Goal: Task Accomplishment & Management: Complete application form

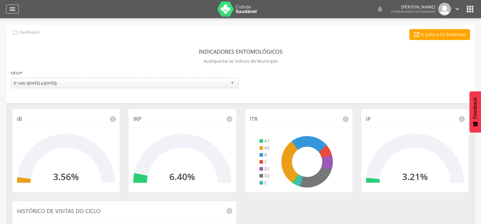
click at [10, 9] on icon "" at bounding box center [12, 8] width 7 height 7
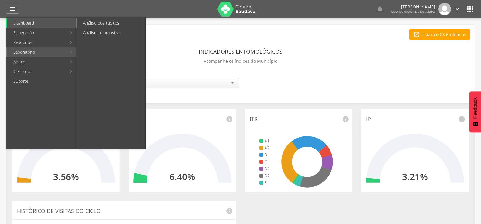
click at [97, 21] on link "Análise dos tubitos" at bounding box center [111, 23] width 68 height 10
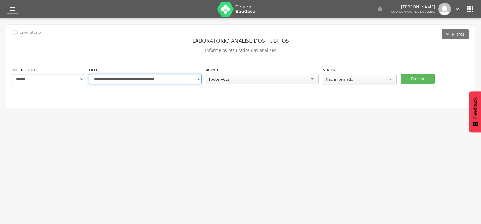
click at [196, 76] on select "**********" at bounding box center [145, 79] width 113 height 10
select select "**********"
click at [89, 74] on select "**********" at bounding box center [145, 79] width 113 height 10
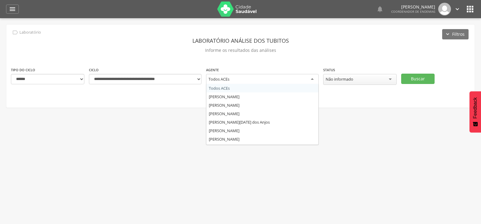
click at [245, 74] on div "Todos ACEs" at bounding box center [262, 79] width 113 height 11
type input "***"
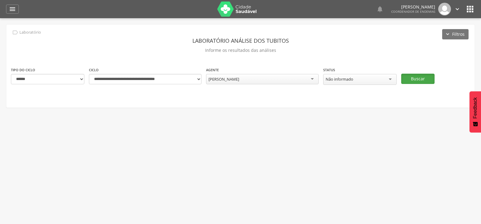
click at [410, 75] on button "Buscar" at bounding box center [417, 79] width 33 height 10
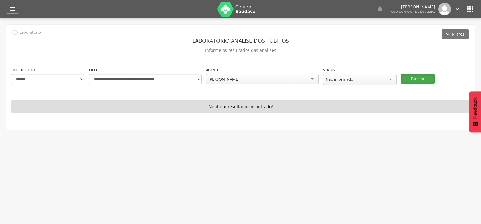
click at [417, 78] on button "Buscar" at bounding box center [417, 79] width 33 height 10
click at [199, 81] on select "**********" at bounding box center [145, 79] width 113 height 10
select select "**********"
click at [89, 74] on select "**********" at bounding box center [145, 79] width 113 height 10
click at [425, 76] on button "Buscar" at bounding box center [417, 79] width 33 height 10
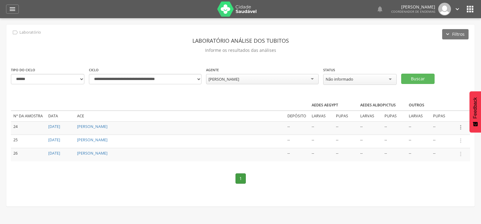
click at [461, 125] on icon "" at bounding box center [460, 127] width 7 height 7
click at [448, 114] on link "Informar resultado" at bounding box center [440, 118] width 48 height 8
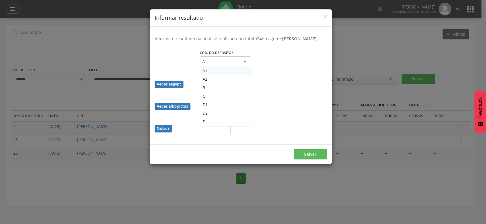
click at [226, 67] on div "A1" at bounding box center [225, 61] width 51 height 11
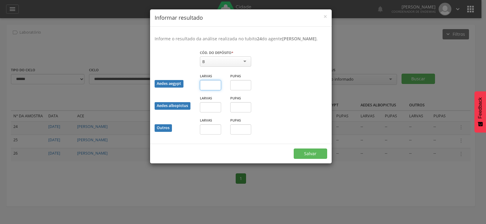
click at [212, 90] on input "text" at bounding box center [210, 85] width 21 height 10
type input "*"
click at [240, 90] on input "text" at bounding box center [240, 85] width 21 height 10
type input "*"
click at [310, 158] on button "Salvar" at bounding box center [310, 154] width 33 height 10
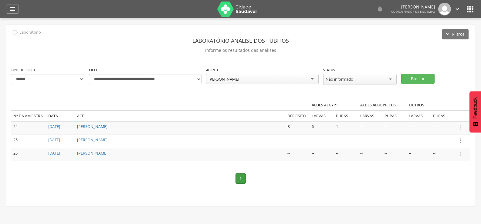
click at [460, 138] on icon "" at bounding box center [460, 141] width 7 height 7
click at [436, 128] on link "Informar resultado" at bounding box center [440, 131] width 48 height 8
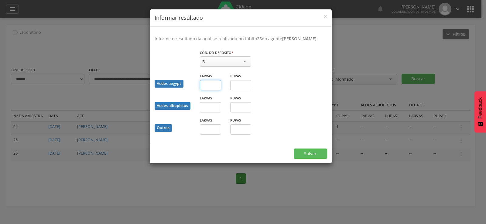
click at [204, 90] on input "text" at bounding box center [210, 85] width 21 height 10
type input "*"
click at [242, 90] on input "text" at bounding box center [240, 85] width 21 height 10
type input "*"
click at [306, 159] on button "Salvar" at bounding box center [310, 154] width 33 height 10
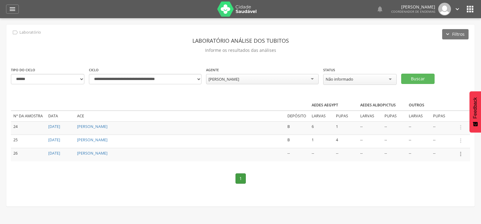
click at [460, 152] on icon "" at bounding box center [460, 154] width 7 height 7
click at [444, 141] on link "Informar resultado" at bounding box center [440, 144] width 48 height 8
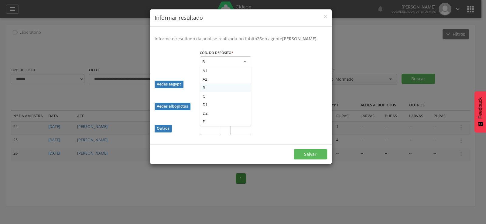
click at [214, 66] on div "B" at bounding box center [225, 61] width 51 height 11
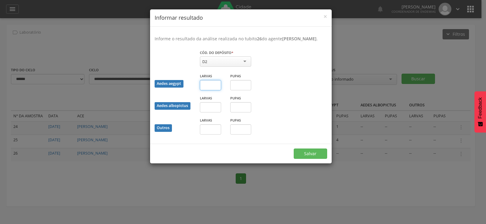
click at [206, 90] on input "text" at bounding box center [210, 85] width 21 height 10
type input "*"
click at [320, 158] on button "Salvar" at bounding box center [310, 154] width 33 height 10
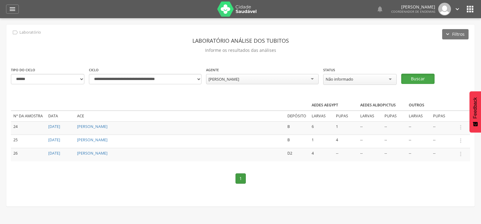
click at [418, 76] on button "Buscar" at bounding box center [417, 79] width 33 height 10
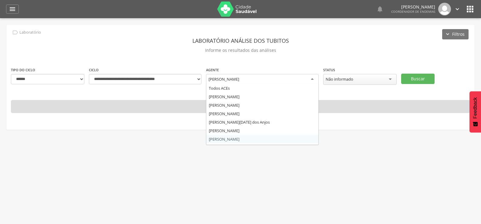
click at [274, 77] on div "[PERSON_NAME]" at bounding box center [262, 79] width 113 height 11
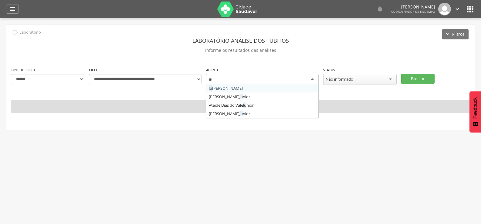
type input "***"
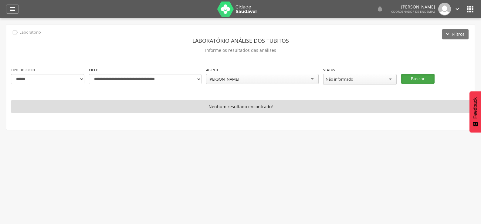
click at [416, 79] on button "Buscar" at bounding box center [417, 79] width 33 height 10
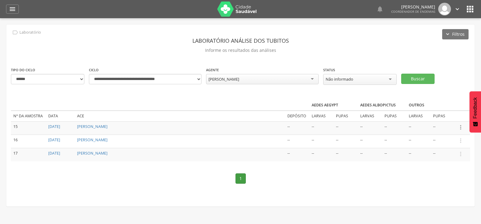
click at [460, 127] on icon "" at bounding box center [460, 127] width 7 height 7
click at [447, 114] on link "Informar resultado" at bounding box center [440, 118] width 48 height 8
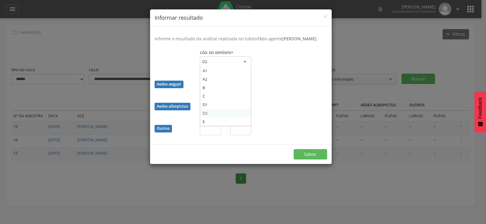
click at [233, 60] on div "D2" at bounding box center [225, 61] width 51 height 11
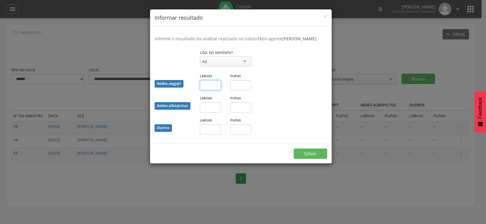
click at [209, 86] on input "text" at bounding box center [210, 85] width 21 height 10
type input "*"
click at [312, 151] on button "Salvar" at bounding box center [310, 154] width 33 height 10
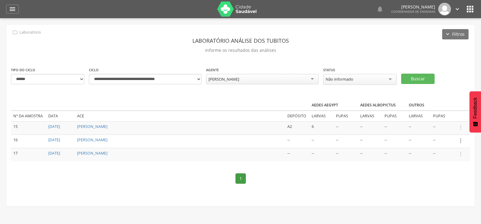
click at [462, 138] on icon "" at bounding box center [460, 141] width 7 height 7
click at [441, 127] on link "Informar resultado" at bounding box center [440, 131] width 48 height 8
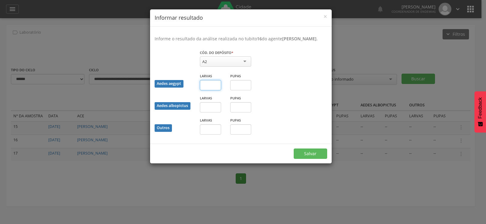
click at [202, 84] on input "text" at bounding box center [210, 85] width 21 height 10
type input "*"
click at [305, 153] on button "Salvar" at bounding box center [310, 154] width 33 height 10
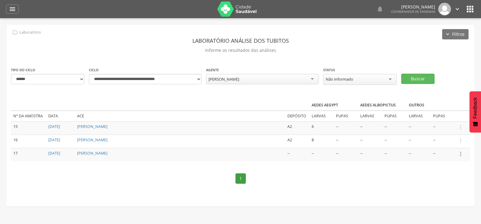
click at [462, 151] on icon "" at bounding box center [460, 154] width 7 height 7
click at [446, 143] on link "Informar resultado" at bounding box center [440, 144] width 48 height 8
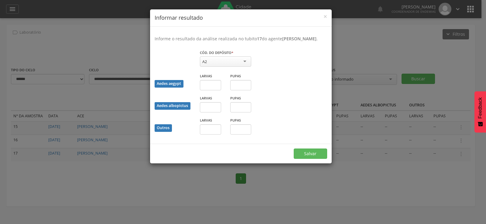
click at [418, 78] on div "× Informar resultado Informe o resultado da análise realizada no tubito 17 do a…" at bounding box center [243, 112] width 486 height 224
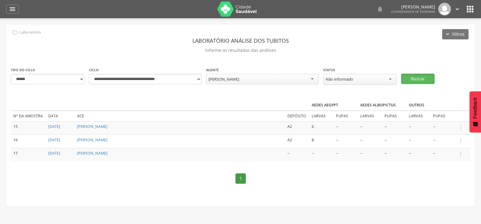
click at [418, 78] on button "Buscar" at bounding box center [417, 79] width 33 height 10
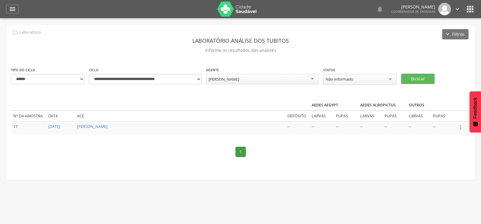
click at [461, 127] on icon "" at bounding box center [460, 127] width 7 height 7
click at [438, 112] on ul "Informar resultado" at bounding box center [440, 117] width 49 height 11
click at [461, 126] on icon "" at bounding box center [460, 127] width 7 height 7
click at [438, 117] on link "Informar resultado" at bounding box center [440, 118] width 48 height 8
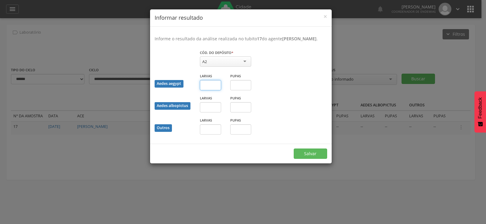
click at [211, 86] on input "text" at bounding box center [210, 85] width 21 height 10
type input "*"
click at [294, 149] on button "Salvar" at bounding box center [310, 154] width 33 height 10
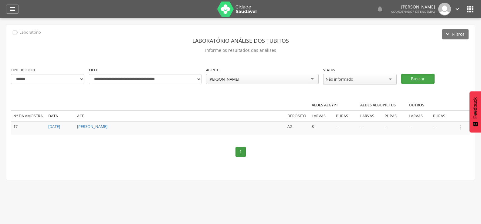
click at [416, 75] on button "Buscar" at bounding box center [417, 79] width 33 height 10
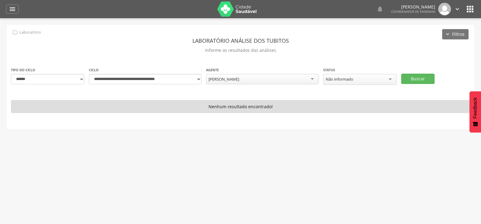
click at [268, 76] on div "[PERSON_NAME]" at bounding box center [262, 79] width 113 height 10
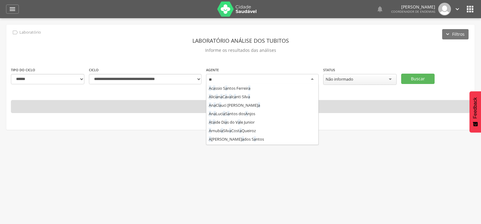
scroll to position [127, 0]
type input "***"
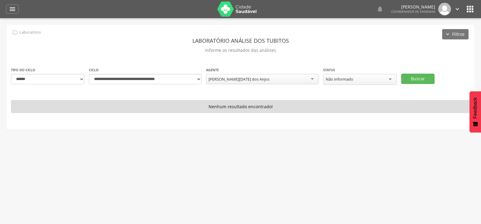
scroll to position [0, 0]
click at [424, 75] on button "Buscar" at bounding box center [417, 79] width 33 height 10
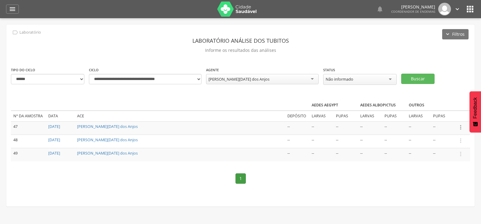
click at [463, 126] on icon "" at bounding box center [460, 127] width 7 height 7
click at [446, 114] on link "Informar resultado" at bounding box center [440, 118] width 48 height 8
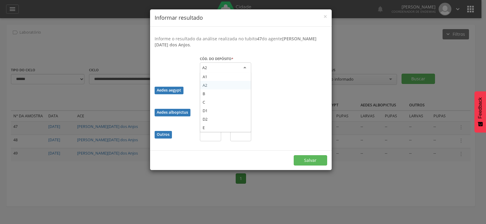
click at [232, 63] on div "A2" at bounding box center [225, 68] width 51 height 11
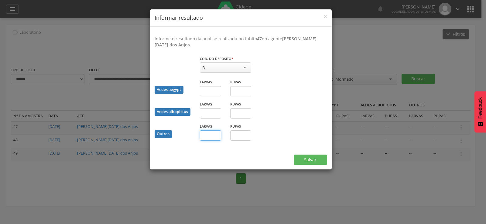
click at [213, 136] on input "text" at bounding box center [210, 136] width 21 height 10
type input "*"
click at [310, 159] on button "Salvar" at bounding box center [310, 160] width 33 height 10
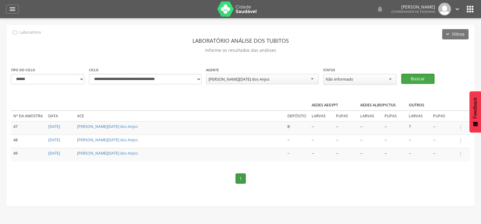
click at [413, 74] on button "Buscar" at bounding box center [417, 79] width 33 height 10
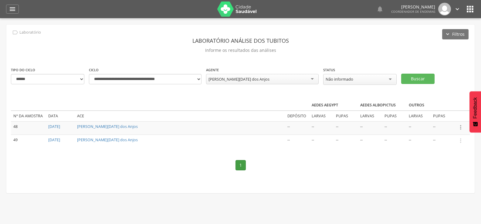
click at [461, 126] on icon "" at bounding box center [460, 127] width 7 height 7
click at [435, 114] on link "Informar resultado" at bounding box center [440, 118] width 48 height 8
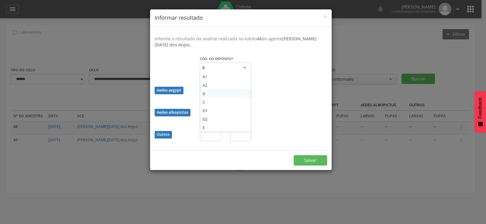
click at [222, 66] on div "B" at bounding box center [225, 68] width 51 height 11
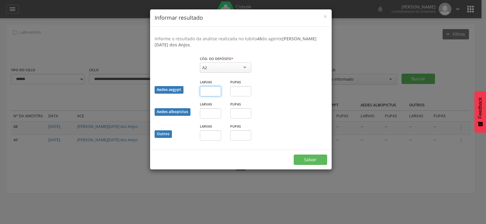
click at [206, 94] on input "text" at bounding box center [210, 91] width 21 height 10
type input "*"
click at [236, 93] on input "text" at bounding box center [240, 91] width 21 height 10
type input "*"
click at [304, 155] on button "Salvar" at bounding box center [310, 160] width 33 height 10
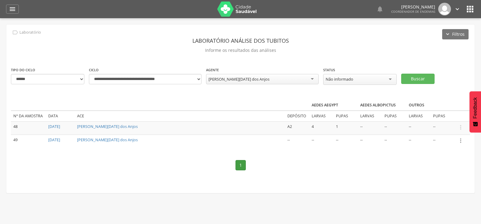
click at [460, 139] on icon "" at bounding box center [460, 141] width 7 height 7
click at [447, 130] on link "Informar resultado" at bounding box center [440, 131] width 48 height 8
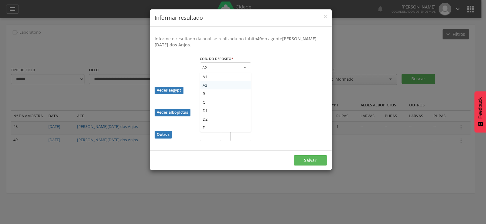
click at [226, 68] on div "A2" at bounding box center [225, 68] width 51 height 11
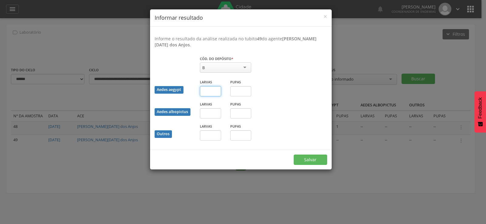
click at [206, 93] on input "text" at bounding box center [210, 91] width 21 height 10
type input "*"
click at [303, 159] on button "Salvar" at bounding box center [310, 160] width 33 height 10
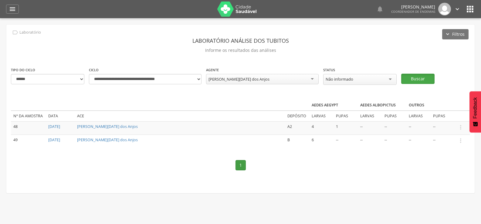
click at [416, 74] on button "Buscar" at bounding box center [417, 79] width 33 height 10
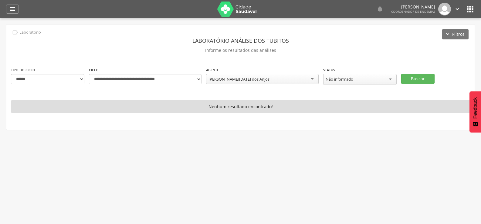
scroll to position [34, 0]
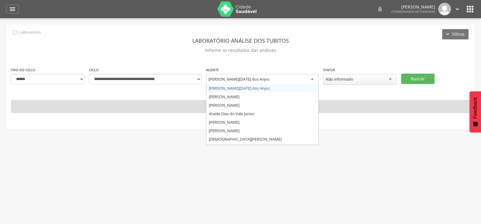
click at [260, 80] on div "[PERSON_NAME][DATE] dos Anjos" at bounding box center [262, 79] width 113 height 11
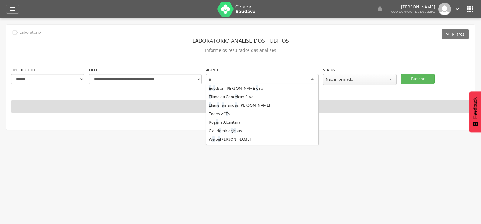
scroll to position [245, 0]
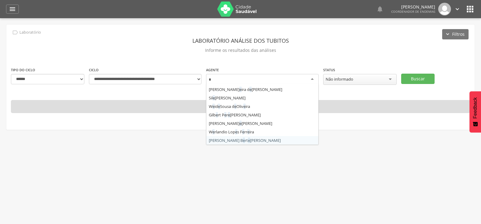
type input "**"
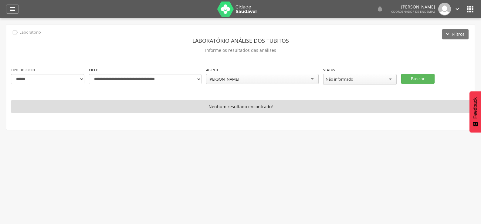
scroll to position [0, 0]
click at [417, 75] on button "Buscar" at bounding box center [417, 79] width 33 height 10
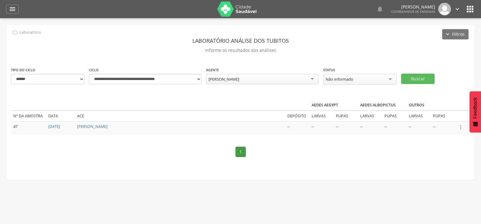
click at [462, 127] on icon "" at bounding box center [460, 127] width 7 height 7
click at [441, 116] on link "Informar resultado" at bounding box center [440, 118] width 48 height 8
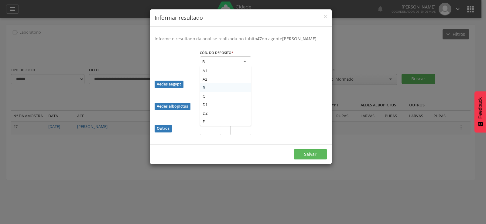
click at [215, 61] on div "B" at bounding box center [225, 61] width 51 height 11
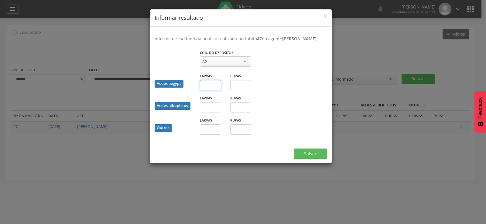
click at [205, 89] on input "text" at bounding box center [210, 85] width 21 height 10
type input "*"
click at [242, 87] on input "text" at bounding box center [240, 85] width 21 height 10
type input "*"
click at [315, 149] on button "Salvar" at bounding box center [310, 154] width 33 height 10
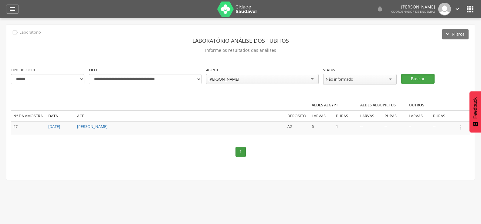
click at [417, 76] on button "Buscar" at bounding box center [417, 79] width 33 height 10
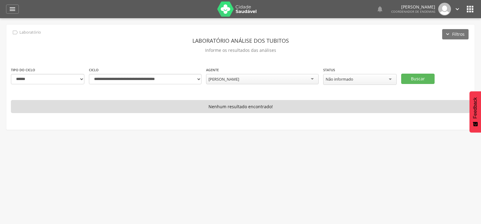
click at [248, 79] on div "[PERSON_NAME]" at bounding box center [262, 79] width 113 height 10
type input "****"
click at [423, 76] on button "Buscar" at bounding box center [417, 79] width 33 height 10
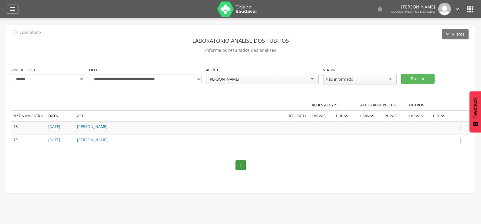
click at [461, 138] on icon "" at bounding box center [460, 141] width 7 height 7
click at [433, 130] on link "Informar resultado" at bounding box center [440, 131] width 48 height 8
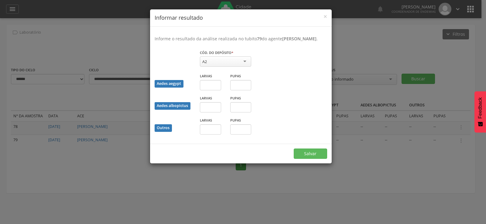
click at [227, 65] on div "A2" at bounding box center [225, 61] width 51 height 10
click at [211, 135] on input "text" at bounding box center [210, 129] width 21 height 10
type input "**"
click at [311, 159] on button "Salvar" at bounding box center [310, 154] width 33 height 10
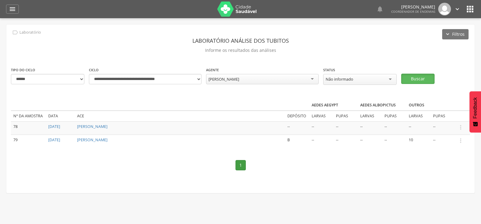
click at [405, 78] on button "Buscar" at bounding box center [417, 79] width 33 height 10
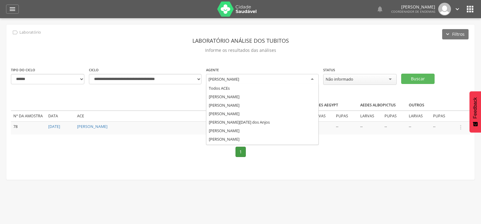
click at [274, 76] on div "[PERSON_NAME]" at bounding box center [262, 79] width 113 height 11
type input "**"
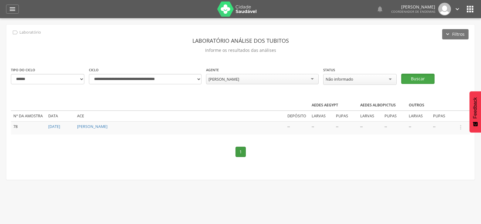
click at [422, 75] on button "Buscar" at bounding box center [417, 79] width 33 height 10
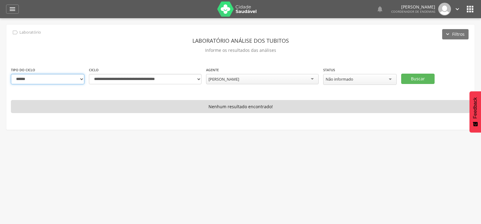
click at [77, 79] on select "**********" at bounding box center [47, 79] width 73 height 10
select select "*"
click at [11, 74] on select "**********" at bounding box center [47, 79] width 73 height 10
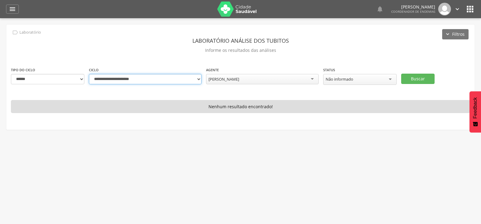
click at [197, 79] on select "**********" at bounding box center [145, 79] width 113 height 10
click at [89, 74] on select "**********" at bounding box center [145, 79] width 113 height 10
click at [420, 74] on button "Buscar" at bounding box center [417, 79] width 33 height 10
click at [195, 79] on select "**********" at bounding box center [145, 79] width 113 height 10
click at [89, 74] on select "**********" at bounding box center [145, 79] width 113 height 10
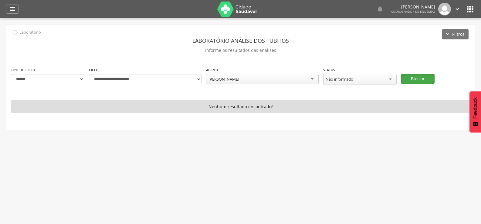
click at [417, 75] on button "Buscar" at bounding box center [417, 79] width 33 height 10
click at [195, 79] on select "**********" at bounding box center [145, 79] width 113 height 10
click at [89, 74] on select "**********" at bounding box center [145, 79] width 113 height 10
click at [425, 78] on button "Buscar" at bounding box center [417, 79] width 33 height 10
click at [199, 80] on select "**********" at bounding box center [145, 79] width 113 height 10
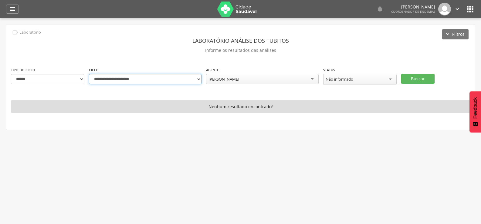
click at [196, 78] on select "**********" at bounding box center [145, 79] width 113 height 10
click at [89, 74] on select "**********" at bounding box center [145, 79] width 113 height 10
click at [419, 76] on button "Buscar" at bounding box center [417, 79] width 33 height 10
click at [196, 80] on select "**********" at bounding box center [145, 79] width 113 height 10
select select "**********"
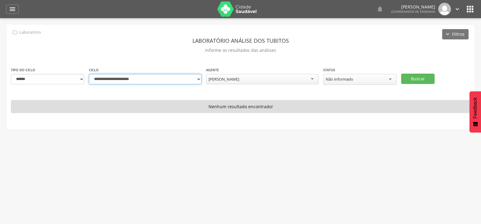
click at [89, 74] on select "**********" at bounding box center [145, 79] width 113 height 10
click at [417, 74] on button "Buscar" at bounding box center [417, 79] width 33 height 10
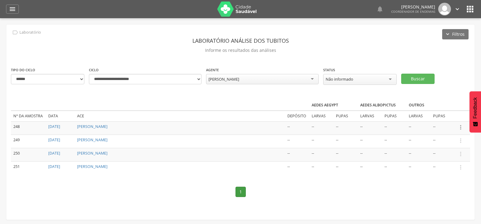
click at [459, 125] on icon "" at bounding box center [460, 127] width 7 height 7
click at [438, 115] on link "Informar resultado" at bounding box center [440, 118] width 48 height 8
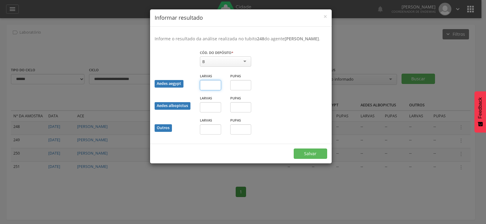
click at [206, 90] on input "text" at bounding box center [210, 85] width 21 height 10
type input "**"
click at [315, 157] on button "Salvar" at bounding box center [310, 154] width 33 height 10
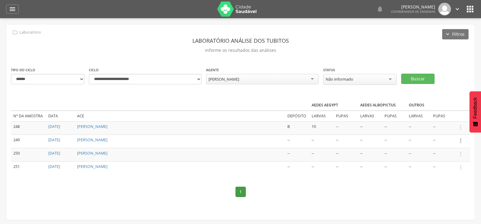
click at [460, 139] on icon "" at bounding box center [460, 141] width 7 height 7
click at [442, 127] on link "Informar resultado" at bounding box center [440, 131] width 48 height 8
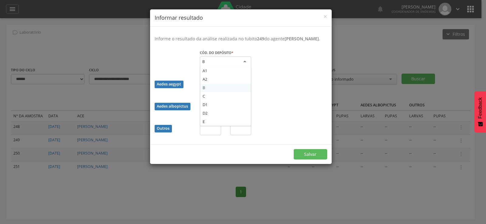
click at [222, 67] on div "B" at bounding box center [225, 61] width 51 height 11
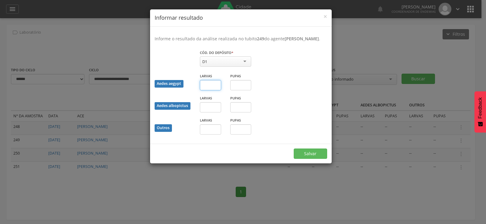
click at [215, 90] on input "text" at bounding box center [210, 85] width 21 height 10
type input "*"
click at [242, 90] on input "text" at bounding box center [240, 85] width 21 height 10
type input "*"
click at [319, 158] on button "Salvar" at bounding box center [310, 154] width 33 height 10
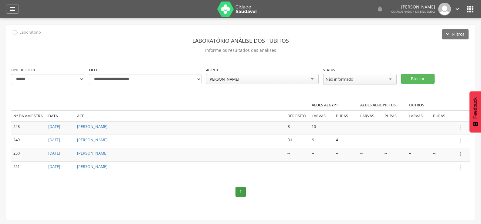
click at [462, 153] on icon "" at bounding box center [460, 154] width 7 height 7
click at [446, 141] on link "Informar resultado" at bounding box center [440, 144] width 48 height 8
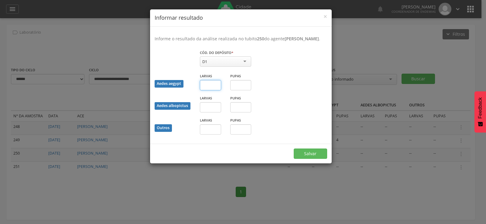
click at [210, 90] on input "text" at bounding box center [210, 85] width 21 height 10
type input "*"
click at [319, 159] on button "Salvar" at bounding box center [310, 154] width 33 height 10
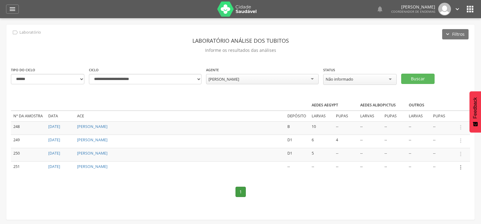
click at [459, 166] on icon "" at bounding box center [460, 167] width 7 height 7
click at [436, 154] on link "Informar resultado" at bounding box center [440, 158] width 48 height 8
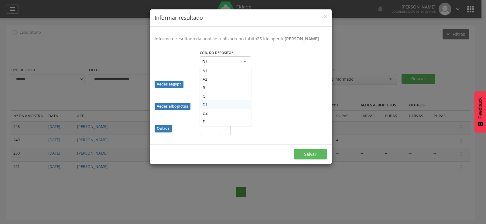
click at [223, 66] on div "D1" at bounding box center [225, 61] width 51 height 11
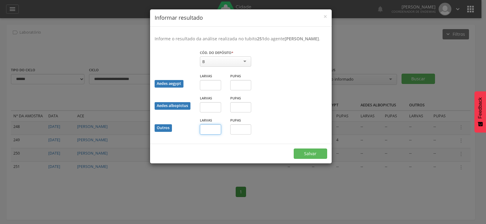
click at [210, 135] on input "text" at bounding box center [210, 129] width 21 height 10
type input "**"
click at [306, 157] on button "Salvar" at bounding box center [310, 154] width 33 height 10
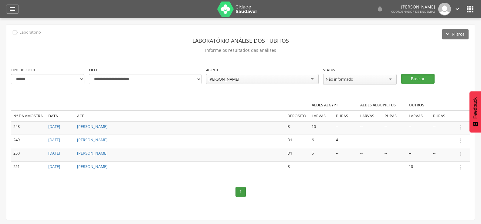
click at [415, 76] on button "Buscar" at bounding box center [417, 79] width 33 height 10
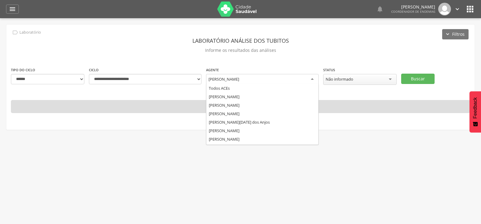
click at [271, 79] on div "[PERSON_NAME]" at bounding box center [262, 79] width 113 height 11
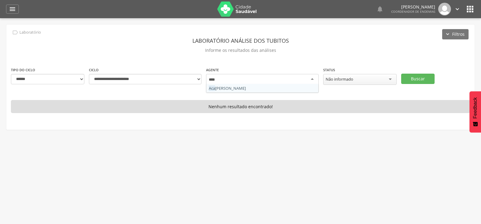
type input "*****"
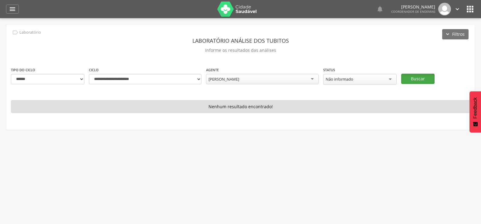
click at [416, 78] on button "Buscar" at bounding box center [417, 79] width 33 height 10
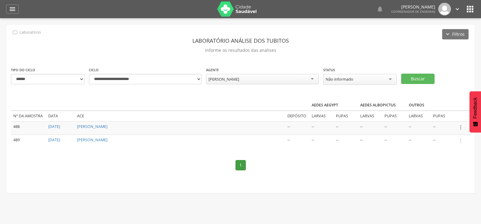
click at [461, 124] on icon "" at bounding box center [460, 127] width 7 height 7
click at [453, 114] on link "Informar resultado" at bounding box center [440, 118] width 48 height 8
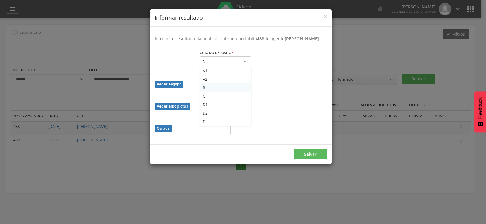
click at [215, 64] on div "B" at bounding box center [225, 61] width 51 height 11
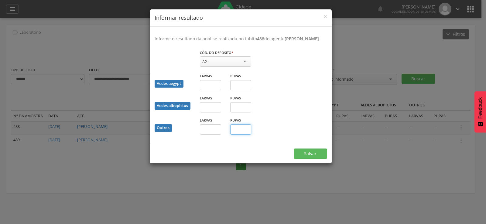
click at [245, 134] on input "text" at bounding box center [240, 129] width 21 height 10
type input "*"
click at [299, 155] on button "Salvar" at bounding box center [310, 154] width 33 height 10
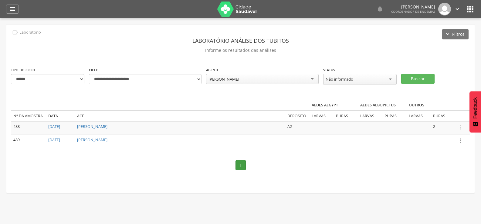
click at [462, 138] on icon "" at bounding box center [460, 141] width 7 height 7
click at [443, 127] on link "Informar resultado" at bounding box center [440, 131] width 48 height 8
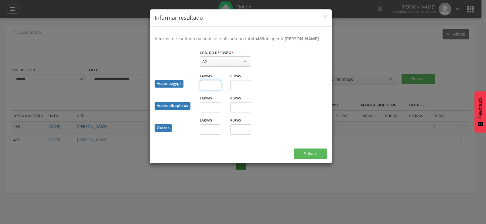
click at [208, 90] on input "text" at bounding box center [210, 85] width 21 height 10
type input "*"
click at [313, 159] on button "Salvar" at bounding box center [310, 154] width 33 height 10
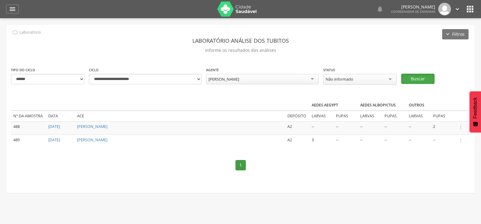
click at [415, 78] on button "Buscar" at bounding box center [417, 79] width 33 height 10
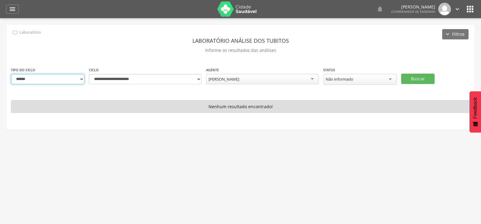
click at [76, 77] on select "**********" at bounding box center [47, 79] width 73 height 10
select select "*"
click at [11, 74] on select "**********" at bounding box center [47, 79] width 73 height 10
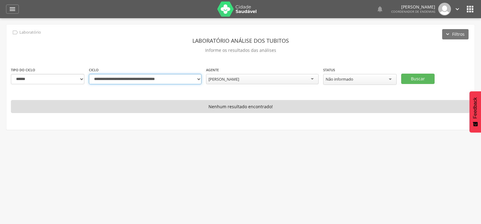
click at [201, 78] on select "**********" at bounding box center [145, 79] width 113 height 10
select select "**********"
click at [89, 74] on select "**********" at bounding box center [145, 79] width 113 height 10
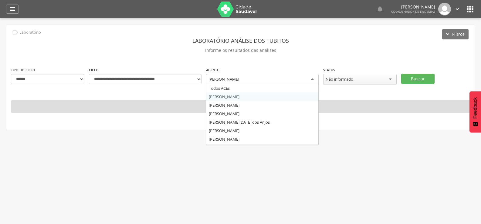
click at [257, 76] on div "[PERSON_NAME]" at bounding box center [262, 79] width 113 height 11
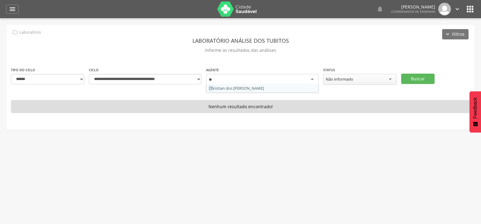
type input "***"
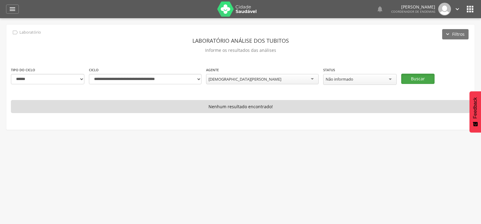
click at [425, 76] on button "Buscar" at bounding box center [417, 79] width 33 height 10
click at [197, 78] on select "**********" at bounding box center [145, 79] width 113 height 10
select select "**********"
click at [89, 74] on select "**********" at bounding box center [145, 79] width 113 height 10
click at [419, 76] on button "Buscar" at bounding box center [417, 79] width 33 height 10
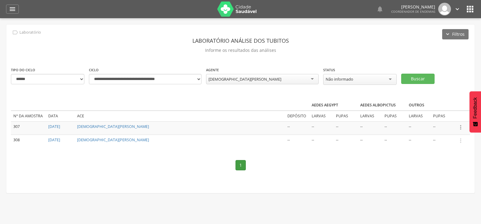
click at [462, 126] on icon "" at bounding box center [460, 127] width 7 height 7
click at [442, 116] on link "Informar resultado" at bounding box center [440, 118] width 48 height 8
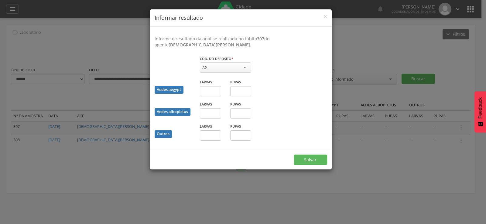
click at [230, 66] on div "A2" at bounding box center [225, 68] width 51 height 10
click at [207, 133] on input "text" at bounding box center [210, 136] width 21 height 10
type input "*"
click at [245, 138] on input "text" at bounding box center [240, 136] width 21 height 10
click at [311, 159] on button "Salvar" at bounding box center [310, 160] width 33 height 10
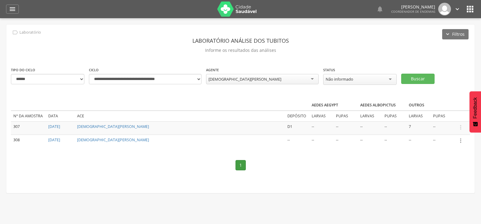
click at [461, 139] on icon "" at bounding box center [460, 141] width 7 height 7
click at [436, 128] on link "Informar resultado" at bounding box center [440, 131] width 48 height 8
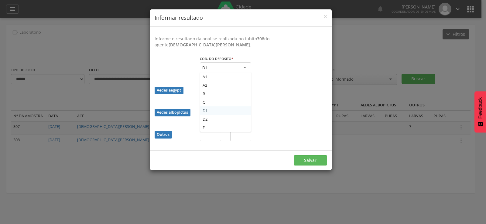
click at [211, 66] on div "D1" at bounding box center [225, 68] width 51 height 11
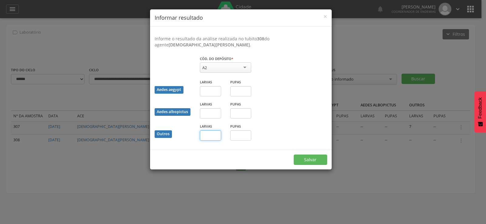
click at [203, 135] on input "text" at bounding box center [210, 136] width 21 height 10
type input "*"
click at [315, 159] on button "Salvar" at bounding box center [310, 160] width 33 height 10
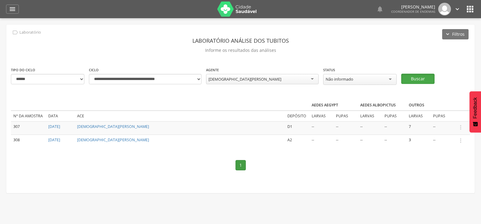
click at [416, 76] on button "Buscar" at bounding box center [417, 79] width 33 height 10
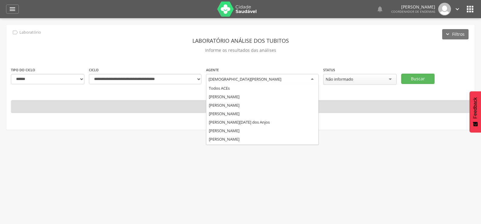
click at [260, 77] on div "[DEMOGRAPHIC_DATA][PERSON_NAME]" at bounding box center [262, 79] width 113 height 11
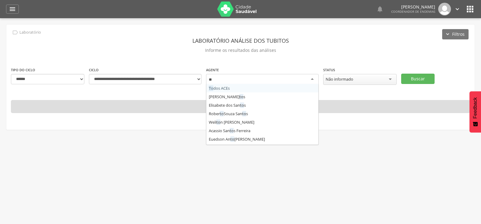
type input "***"
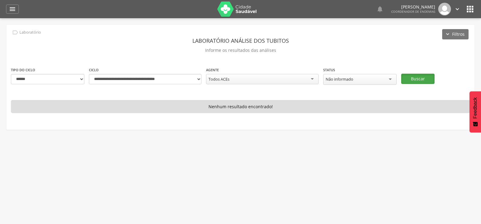
click at [411, 77] on button "Buscar" at bounding box center [417, 79] width 33 height 10
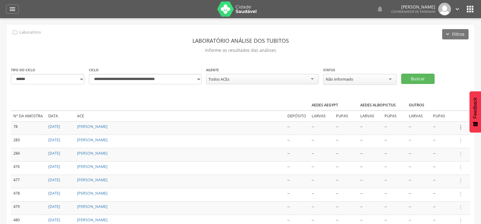
click at [462, 126] on icon "" at bounding box center [460, 127] width 7 height 7
click at [430, 114] on link "Informar resultado" at bounding box center [440, 118] width 48 height 8
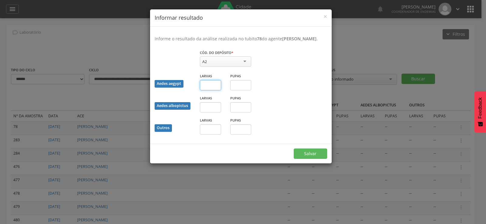
click at [205, 88] on input "text" at bounding box center [210, 85] width 21 height 10
type input "*"
click at [318, 158] on button "Salvar" at bounding box center [310, 154] width 33 height 10
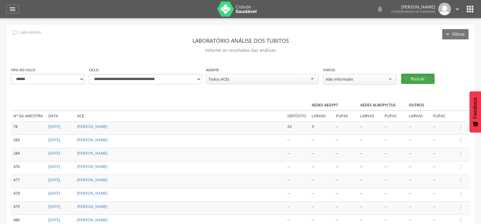
click at [420, 75] on button "Buscar" at bounding box center [417, 79] width 33 height 10
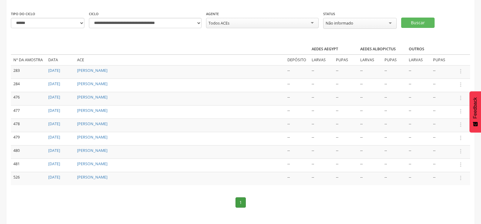
scroll to position [61, 0]
